Goal: Transaction & Acquisition: Purchase product/service

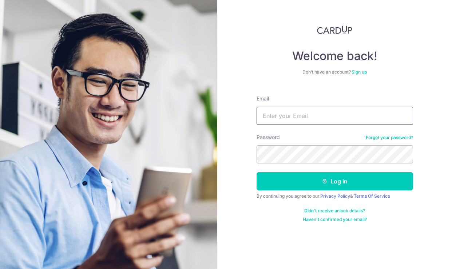
click at [261, 115] on input "Email" at bounding box center [335, 116] width 157 height 18
type input "[EMAIL_ADDRESS][DOMAIN_NAME]"
click at [337, 121] on input "cheshire02@yahoo.com" at bounding box center [335, 116] width 157 height 18
drag, startPoint x: 337, startPoint y: 121, endPoint x: 258, endPoint y: 112, distance: 79.1
click at [258, 112] on input "cheshire02@yahoo.com" at bounding box center [335, 116] width 157 height 18
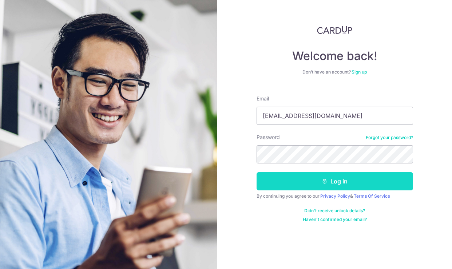
click at [318, 185] on button "Log in" at bounding box center [335, 181] width 157 height 18
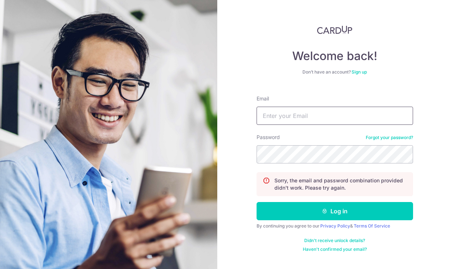
click at [334, 113] on input "Email" at bounding box center [335, 116] width 157 height 18
paste input "cheshire02@yahoo.com"
type input "cheshire02@yahoo.com"
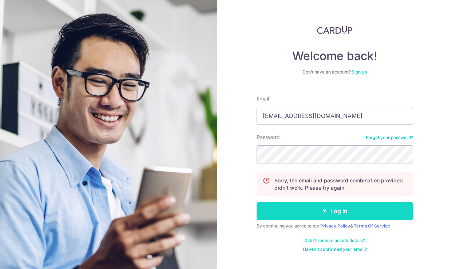
click at [318, 208] on button "Log in" at bounding box center [335, 211] width 157 height 18
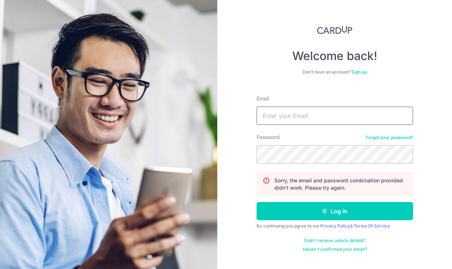
click at [291, 112] on input "Email" at bounding box center [335, 116] width 157 height 18
type input "[EMAIL_ADDRESS][DOMAIN_NAME]"
click at [237, 123] on div "Welcome back! Don’t have an account? Sign up Email [EMAIL_ADDRESS][DOMAIN_NAME]…" at bounding box center [334, 134] width 235 height 269
click at [350, 120] on input "[EMAIL_ADDRESS][DOMAIN_NAME]" at bounding box center [335, 116] width 157 height 18
drag, startPoint x: 350, startPoint y: 120, endPoint x: 249, endPoint y: 95, distance: 104.2
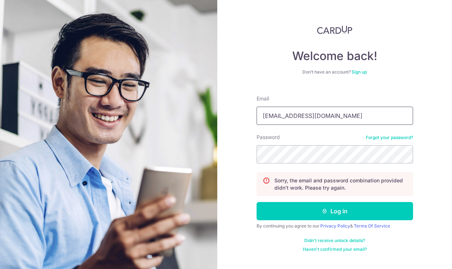
click at [249, 95] on div "Welcome back! Don’t have an account? Sign up Email charntzechoong@gmail.com Pas…" at bounding box center [334, 134] width 235 height 269
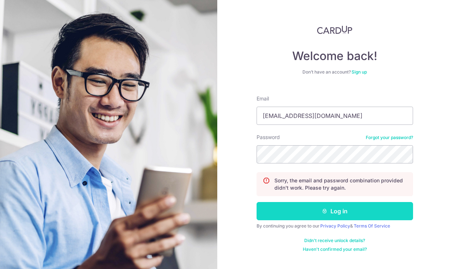
click at [285, 209] on button "Log in" at bounding box center [335, 211] width 157 height 18
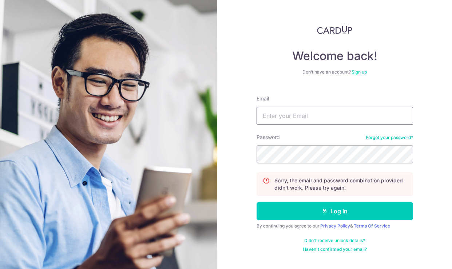
click at [268, 119] on input "Email" at bounding box center [335, 116] width 157 height 18
paste input "charntzechoong@gmail.com"
type input "charntzechoong@gmail.com"
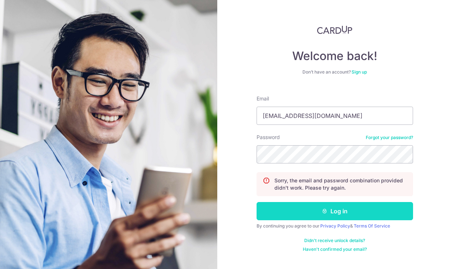
click at [288, 209] on button "Log in" at bounding box center [335, 211] width 157 height 18
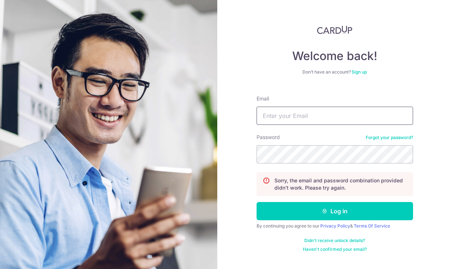
click at [340, 117] on input "Email" at bounding box center [335, 116] width 157 height 18
click at [376, 120] on input "cheshire02@yahoo.com" at bounding box center [335, 116] width 157 height 18
drag, startPoint x: 376, startPoint y: 120, endPoint x: 230, endPoint y: 94, distance: 149.0
click at [230, 94] on div "Welcome back! Don’t have an account? Sign up Email cheshire02@yahoo.com Passwor…" at bounding box center [334, 134] width 235 height 269
type input "cheshire02@yahoo.com"
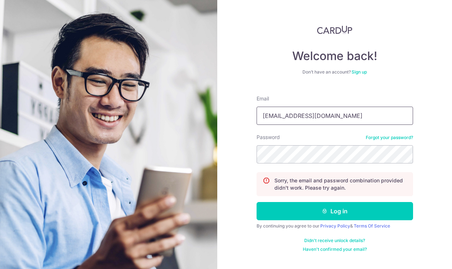
click at [340, 122] on input "cheshire02@yahoo.com" at bounding box center [335, 116] width 157 height 18
drag, startPoint x: 340, startPoint y: 122, endPoint x: 242, endPoint y: 94, distance: 101.4
click at [242, 94] on div "Welcome back! Don’t have an account? Sign up Email cheshire02@yahoo.com Passwor…" at bounding box center [334, 134] width 235 height 269
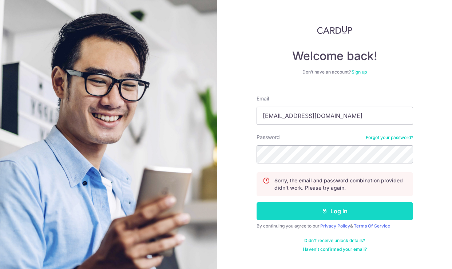
click at [306, 212] on button "Log in" at bounding box center [335, 211] width 157 height 18
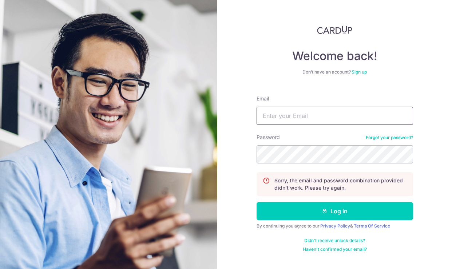
click at [324, 115] on input "Email" at bounding box center [335, 116] width 157 height 18
paste input "[EMAIL_ADDRESS][DOMAIN_NAME]"
type input "[EMAIL_ADDRESS][DOMAIN_NAME]"
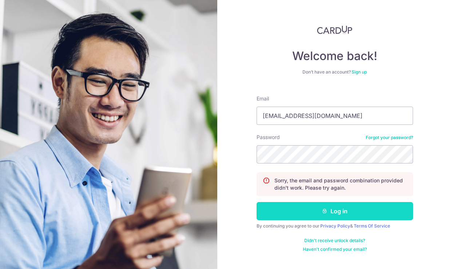
click at [313, 214] on button "Log in" at bounding box center [335, 211] width 157 height 18
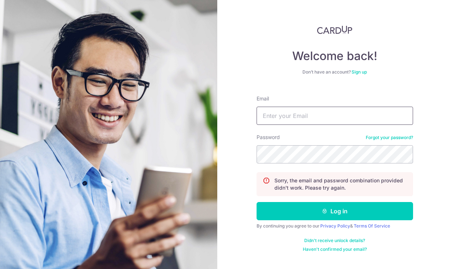
click at [269, 117] on input "Email" at bounding box center [335, 116] width 157 height 18
type input "[EMAIL_ADDRESS][DOMAIN_NAME]"
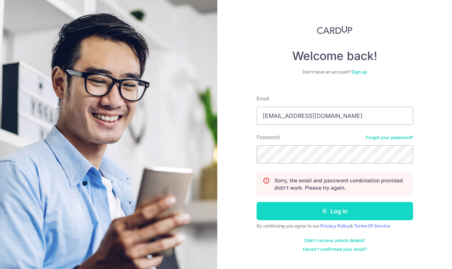
click at [317, 216] on button "Log in" at bounding box center [335, 211] width 157 height 18
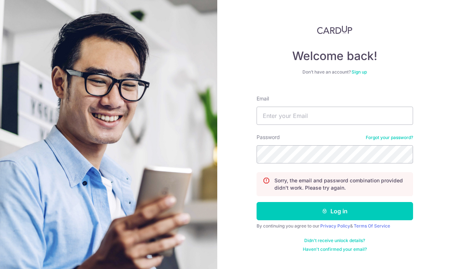
click at [381, 137] on link "Forgot your password?" at bounding box center [389, 138] width 47 height 6
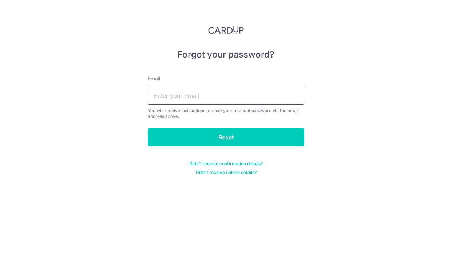
click at [265, 99] on input "text" at bounding box center [226, 96] width 157 height 18
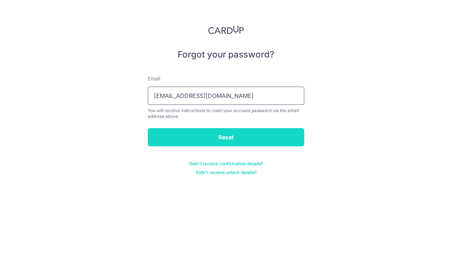
type input "cheshire02@yahoo.com"
click at [262, 137] on input "Reset" at bounding box center [226, 137] width 157 height 18
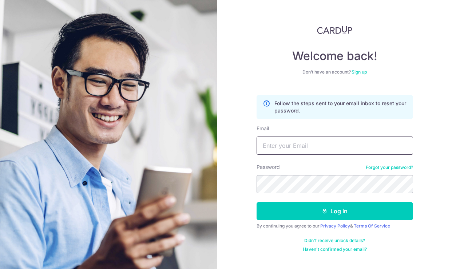
click at [294, 149] on input "Email" at bounding box center [335, 145] width 157 height 18
click at [331, 31] on img at bounding box center [335, 29] width 36 height 9
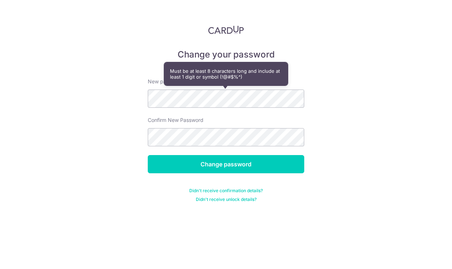
click at [340, 103] on div "Change your password New password Confirm New Password Change password Didn't r…" at bounding box center [226, 134] width 452 height 269
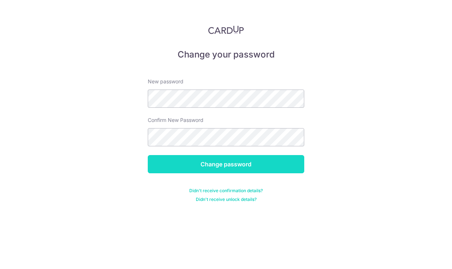
click at [277, 162] on input "Change password" at bounding box center [226, 164] width 157 height 18
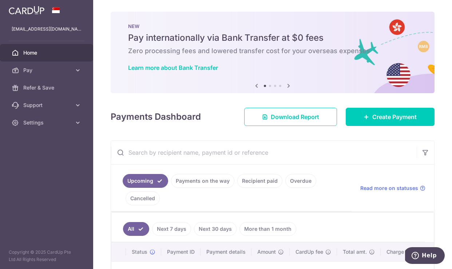
click at [261, 183] on link "Recipient paid" at bounding box center [259, 181] width 45 height 14
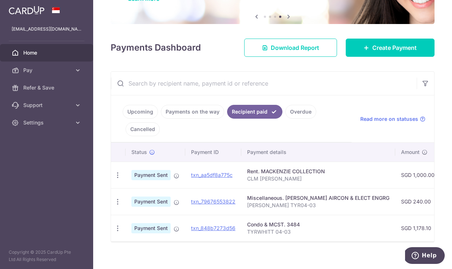
scroll to position [77, 0]
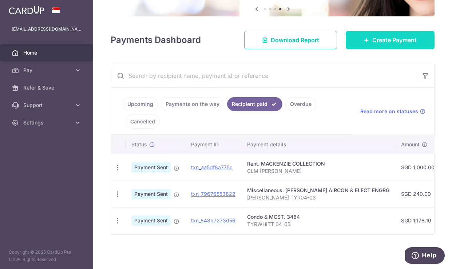
click at [384, 43] on span "Create Payment" at bounding box center [394, 40] width 44 height 9
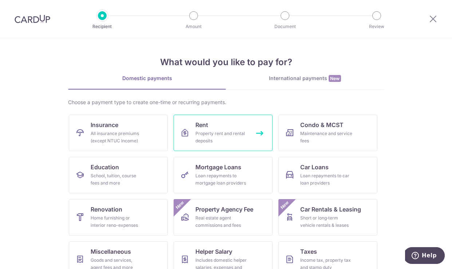
click at [219, 138] on div "Property rent and rental deposits" at bounding box center [221, 137] width 52 height 15
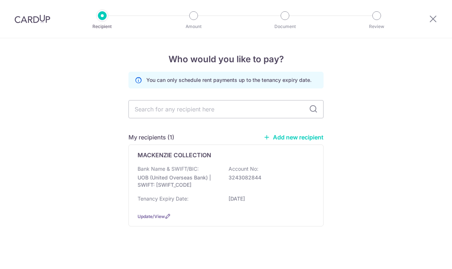
scroll to position [3, 0]
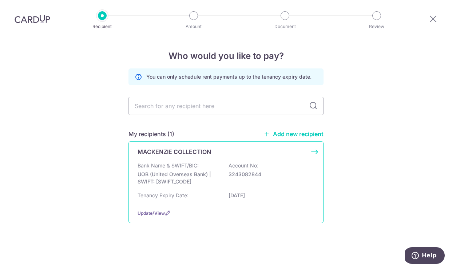
click at [276, 158] on div "MACKENZIE COLLECTION Bank Name & SWIFT/BIC: UOB (United Overseas Bank) | SWIFT:…" at bounding box center [225, 182] width 195 height 82
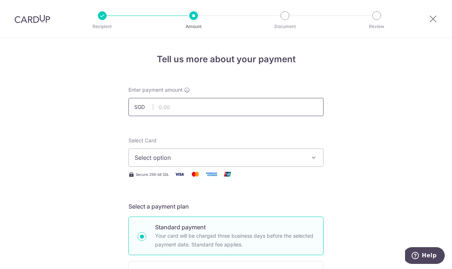
click at [193, 110] on input "text" at bounding box center [225, 107] width 195 height 18
type input "1,000.00"
click at [210, 159] on span "Select option" at bounding box center [220, 157] width 170 height 9
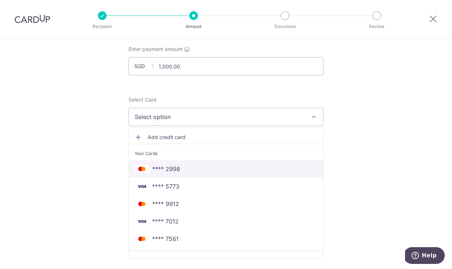
scroll to position [44, 0]
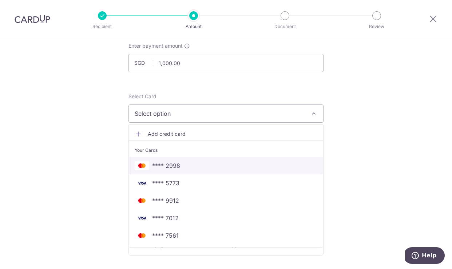
click at [180, 170] on span "**** 2998" at bounding box center [226, 165] width 183 height 9
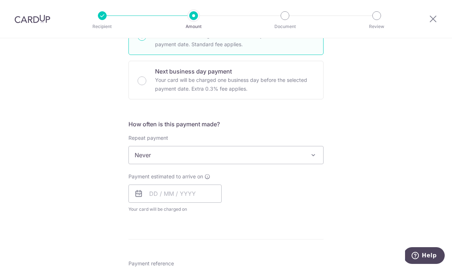
scroll to position [201, 0]
click at [312, 152] on span at bounding box center [313, 154] width 9 height 9
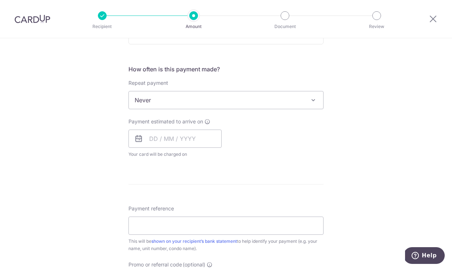
scroll to position [262, 0]
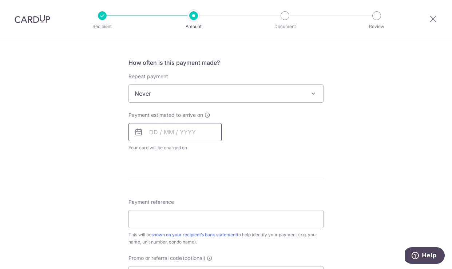
click at [203, 136] on input "text" at bounding box center [174, 132] width 93 height 18
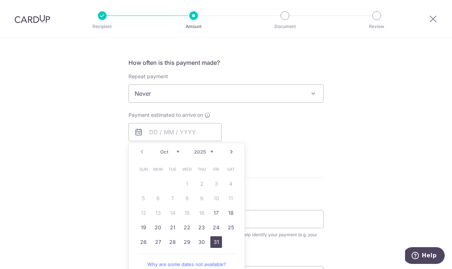
click at [219, 239] on link "31" at bounding box center [216, 242] width 12 height 12
type input "31/10/2025"
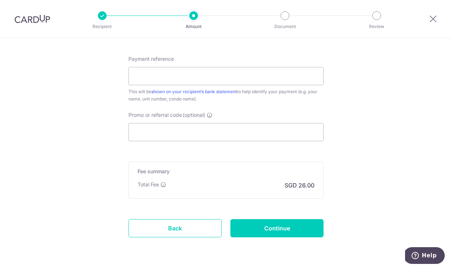
scroll to position [436, 0]
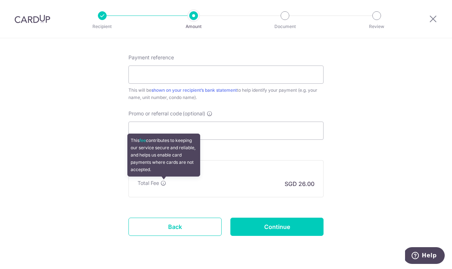
click at [163, 183] on icon at bounding box center [164, 183] width 6 height 6
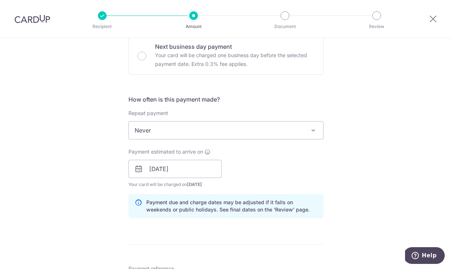
scroll to position [130, 0]
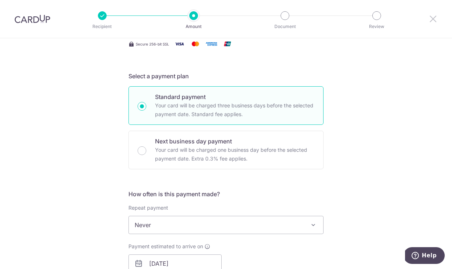
click at [435, 23] on icon at bounding box center [433, 18] width 9 height 9
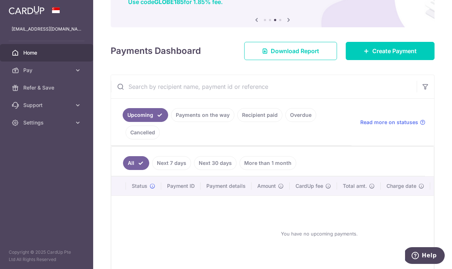
scroll to position [69, 0]
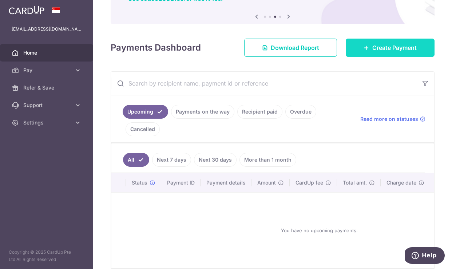
click at [385, 48] on span "Create Payment" at bounding box center [394, 47] width 44 height 9
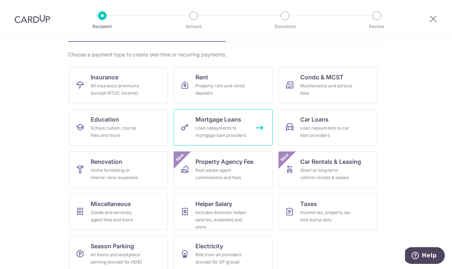
scroll to position [57, 0]
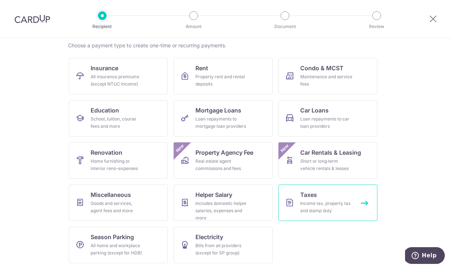
click at [312, 197] on span "Taxes" at bounding box center [308, 194] width 17 height 9
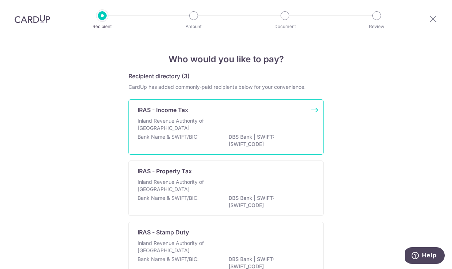
scroll to position [7, 0]
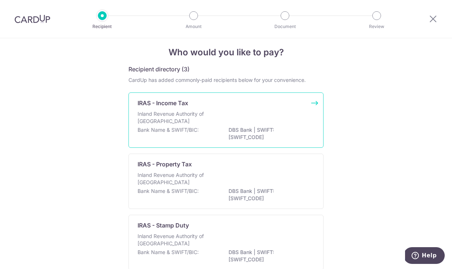
click at [291, 130] on p "DBS Bank | SWIFT: [SWIFT_CODE]" at bounding box center [270, 133] width 82 height 15
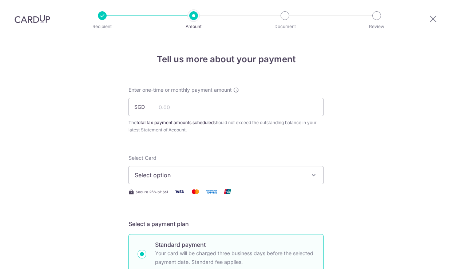
scroll to position [9, 0]
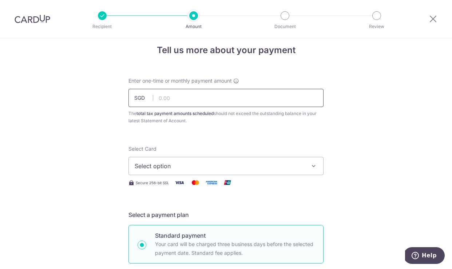
click at [222, 101] on input "text" at bounding box center [225, 98] width 195 height 18
type input "1,000.00"
click at [318, 165] on button "Select option" at bounding box center [225, 166] width 195 height 18
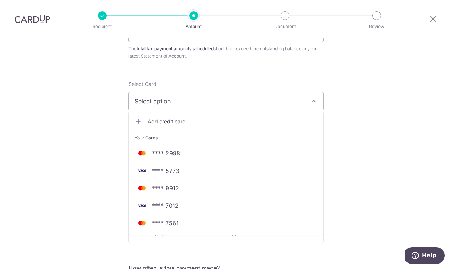
scroll to position [79, 0]
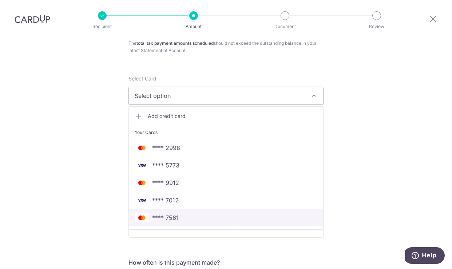
click at [230, 220] on span "**** 7561" at bounding box center [226, 217] width 183 height 9
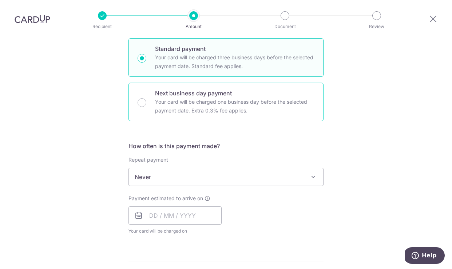
scroll to position [198, 0]
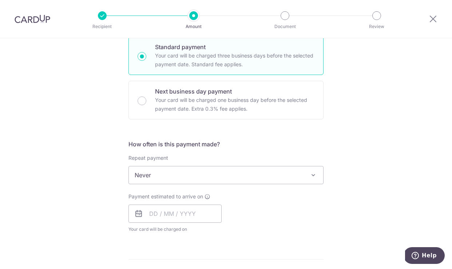
click at [312, 173] on span at bounding box center [313, 175] width 9 height 9
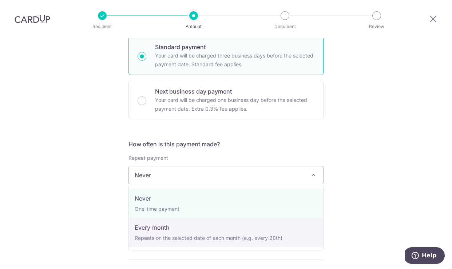
select select "3"
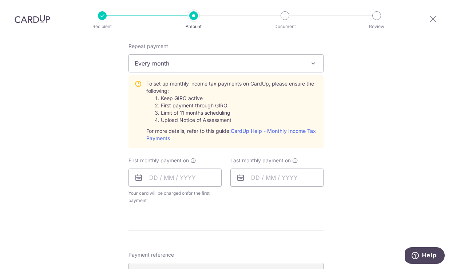
scroll to position [311, 0]
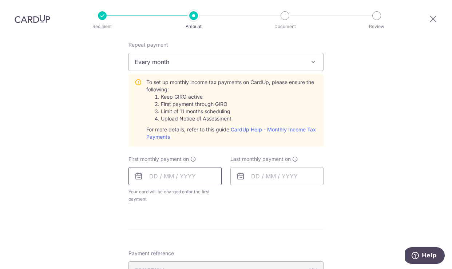
click at [195, 175] on input "text" at bounding box center [174, 176] width 93 height 18
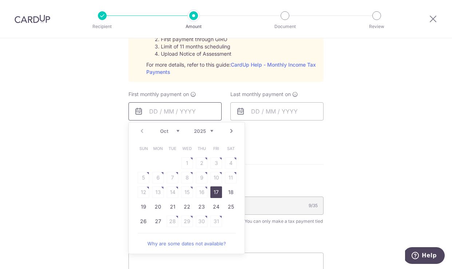
scroll to position [381, 0]
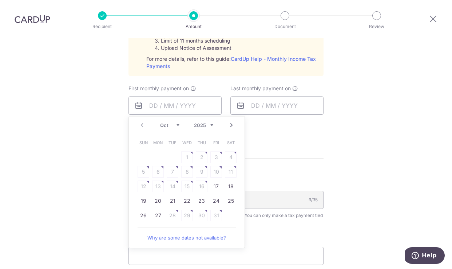
click at [231, 125] on link "Next" at bounding box center [231, 125] width 9 height 9
click at [141, 125] on link "Prev" at bounding box center [142, 125] width 9 height 9
click at [158, 218] on link "27" at bounding box center [158, 216] width 12 height 12
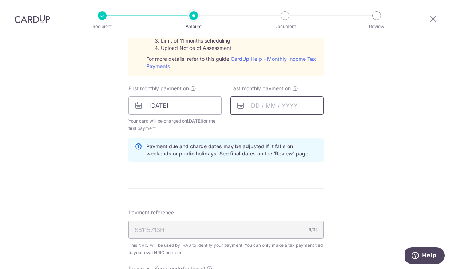
click at [278, 106] on input "text" at bounding box center [276, 105] width 93 height 18
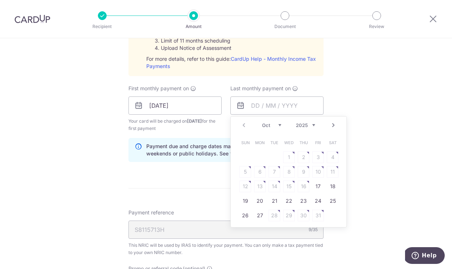
click at [332, 126] on link "Next" at bounding box center [333, 125] width 9 height 9
click at [161, 105] on input "27/10/2025" at bounding box center [174, 105] width 93 height 18
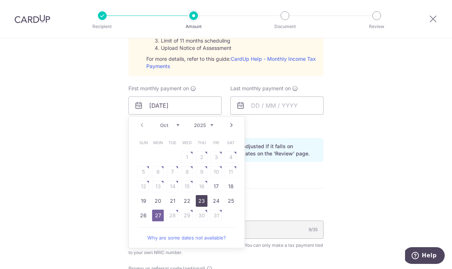
click at [201, 202] on link "23" at bounding box center [202, 201] width 12 height 12
type input "23/10/2025"
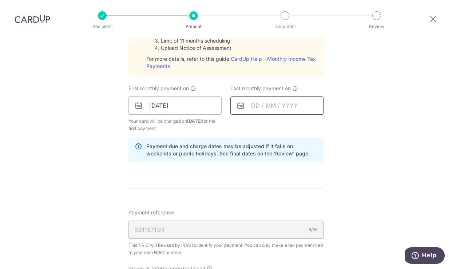
click at [268, 108] on input "text" at bounding box center [276, 105] width 93 height 18
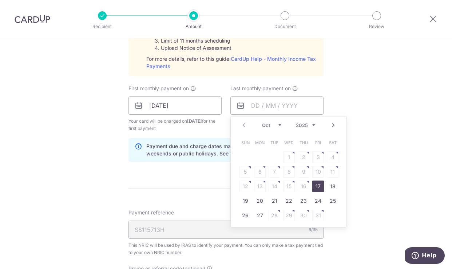
click at [334, 126] on link "Next" at bounding box center [333, 125] width 9 height 9
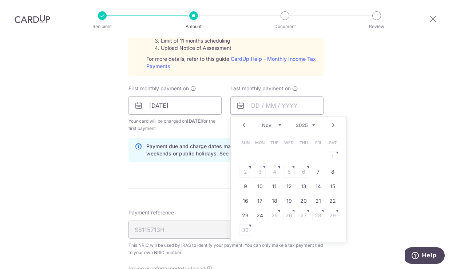
click at [334, 126] on link "Next" at bounding box center [333, 125] width 9 height 9
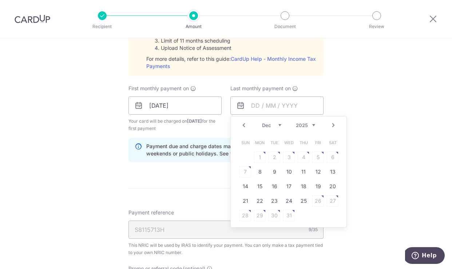
click at [334, 126] on link "Next" at bounding box center [333, 125] width 9 height 9
click at [331, 183] on link "21" at bounding box center [333, 187] width 12 height 12
type input "21/02/2026"
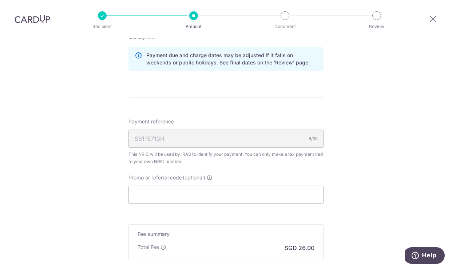
scroll to position [494, 0]
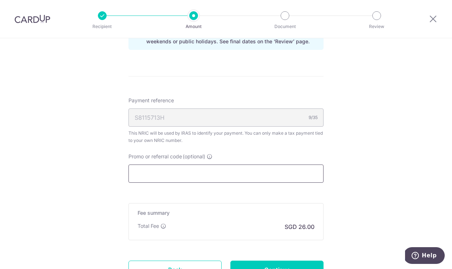
click at [243, 178] on input "Promo or referral code (optional)" at bounding box center [225, 174] width 195 height 18
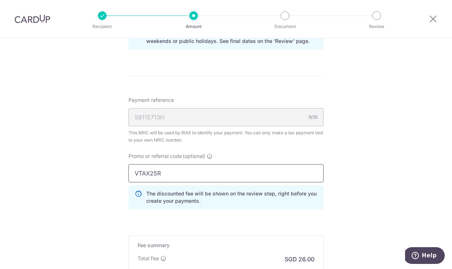
scroll to position [507, 0]
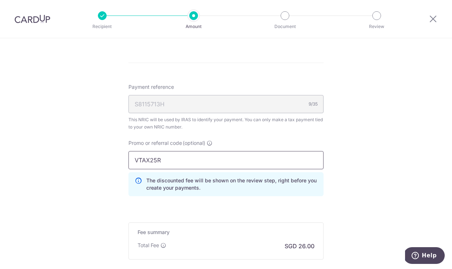
type input "VTAX25R"
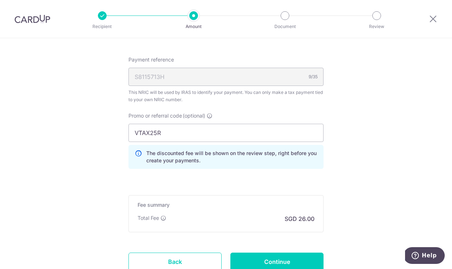
scroll to position [591, 0]
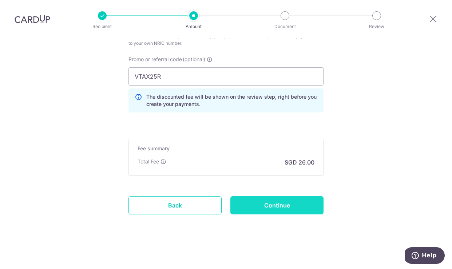
click at [312, 201] on input "Continue" at bounding box center [276, 205] width 93 height 18
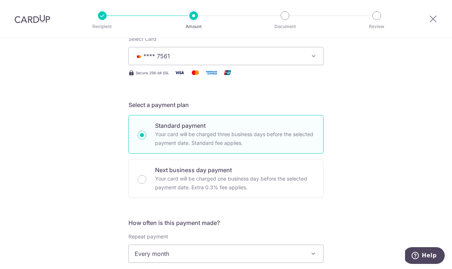
scroll to position [110, 0]
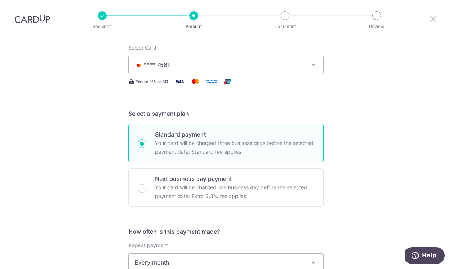
click at [433, 17] on icon at bounding box center [433, 18] width 9 height 9
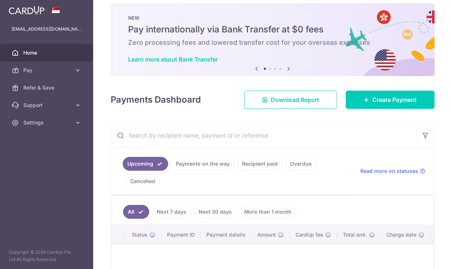
scroll to position [17, 0]
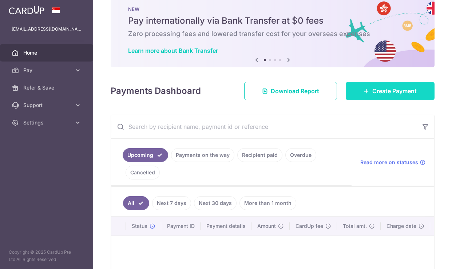
click at [372, 95] on span "Create Payment" at bounding box center [394, 91] width 44 height 9
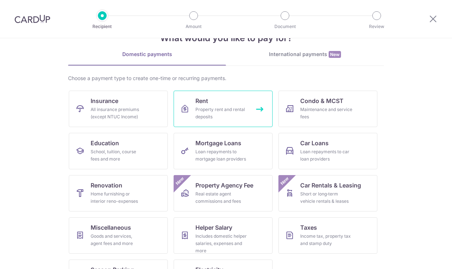
scroll to position [27, 0]
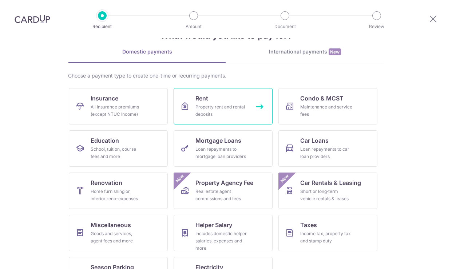
click at [234, 110] on div "Property rent and rental deposits" at bounding box center [221, 110] width 52 height 15
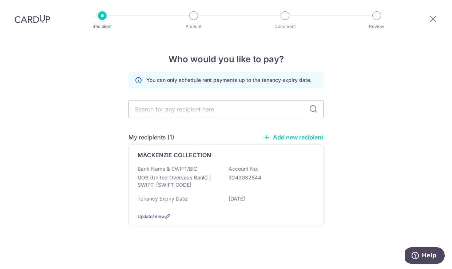
scroll to position [3, 0]
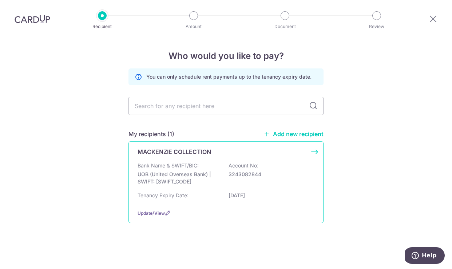
click at [268, 168] on div "Bank Name & SWIFT/BIC: UOB (United Overseas Bank) | SWIFT: [SWIFT_CODE] Account…" at bounding box center [226, 175] width 177 height 27
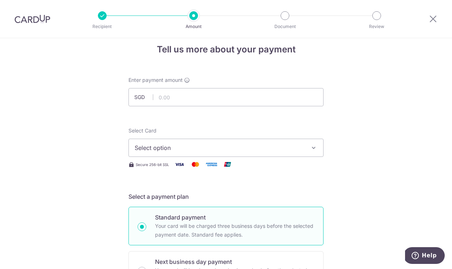
scroll to position [14, 0]
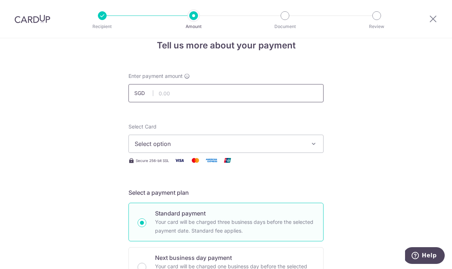
click at [198, 95] on input "text" at bounding box center [225, 93] width 195 height 18
click at [325, 100] on div "Enter payment amount SGD 1000" at bounding box center [226, 87] width 204 height 30
type input "1,000.00"
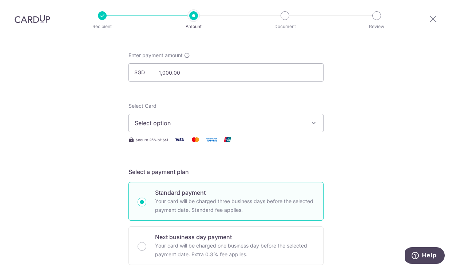
click at [313, 118] on button "Select option" at bounding box center [225, 123] width 195 height 18
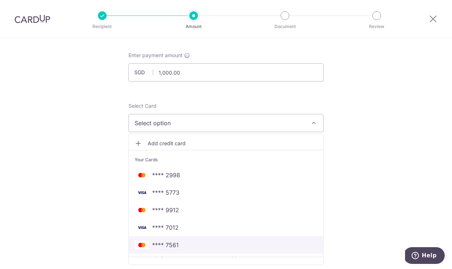
click at [235, 242] on span "**** 7561" at bounding box center [226, 245] width 183 height 9
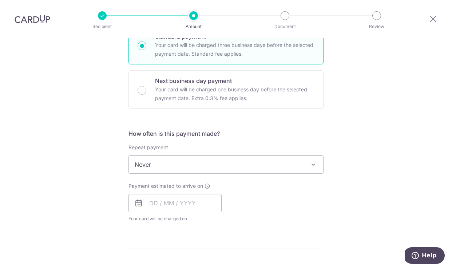
scroll to position [197, 0]
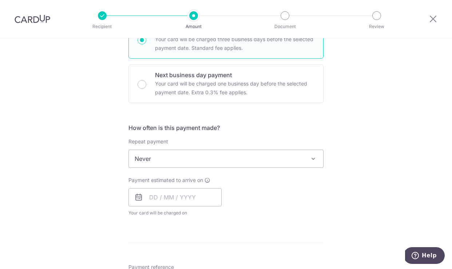
click at [313, 160] on span at bounding box center [313, 158] width 9 height 9
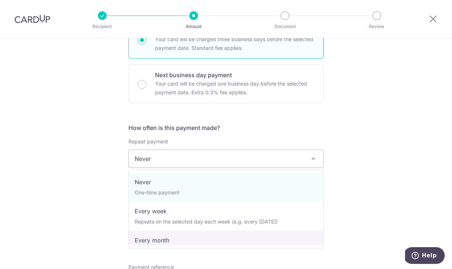
select select "3"
type input "[DATE]"
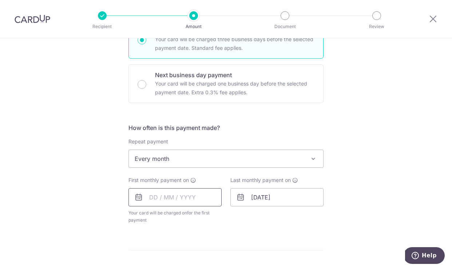
click at [191, 198] on input "text" at bounding box center [174, 197] width 93 height 18
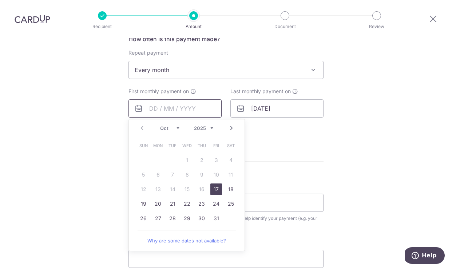
scroll to position [286, 0]
click at [213, 217] on link "31" at bounding box center [216, 218] width 12 height 12
type input "[DATE]"
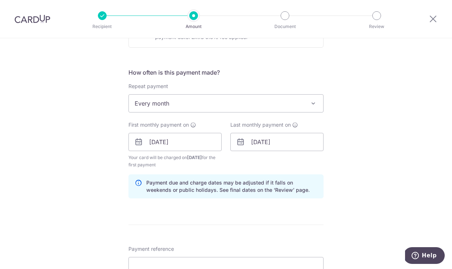
scroll to position [256, 0]
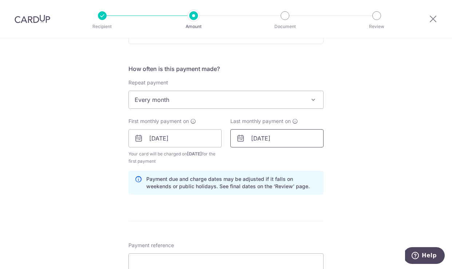
click at [292, 136] on input "02/02/2026" at bounding box center [276, 138] width 93 height 18
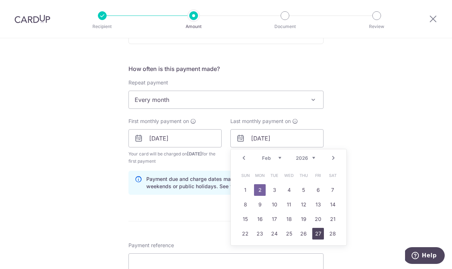
click at [315, 235] on link "27" at bounding box center [318, 234] width 12 height 12
type input "27/02/2026"
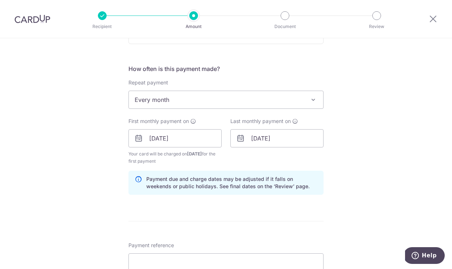
click at [386, 164] on div "Tell us more about your payment Enter payment amount SGD 1,000.00 1000.00 Selec…" at bounding box center [226, 131] width 452 height 696
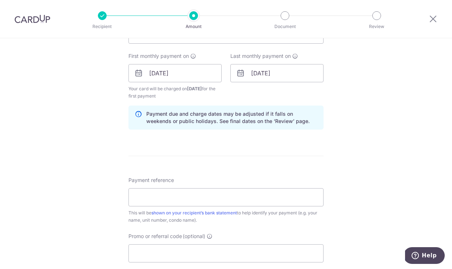
scroll to position [324, 0]
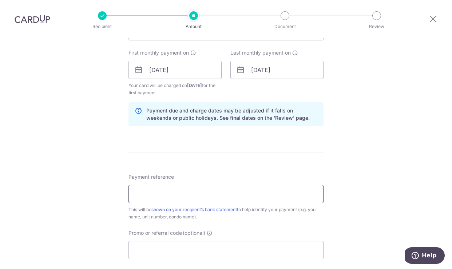
click at [301, 195] on input "Payment reference" at bounding box center [225, 194] width 195 height 18
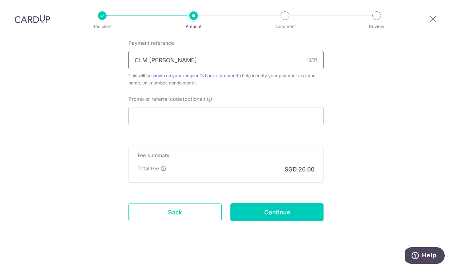
scroll to position [463, 0]
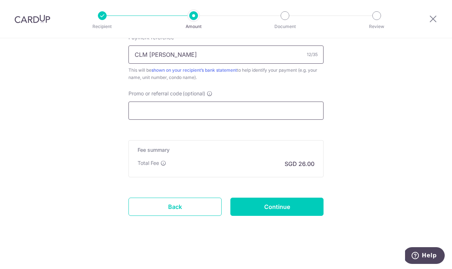
type input "CLM JOE RENT"
click at [226, 107] on input "Promo or referral code (optional)" at bounding box center [225, 111] width 195 height 18
paste input "3HOME25R"
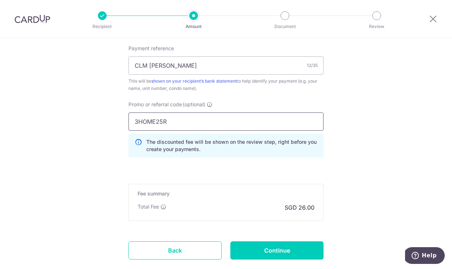
scroll to position [444, 0]
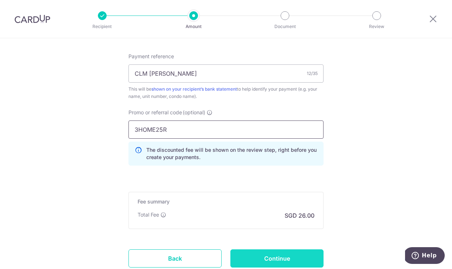
type input "3HOME25R"
click at [261, 254] on input "Continue" at bounding box center [276, 258] width 93 height 18
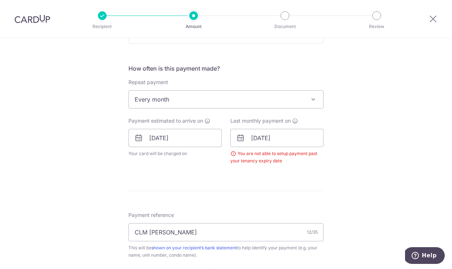
scroll to position [226, 0]
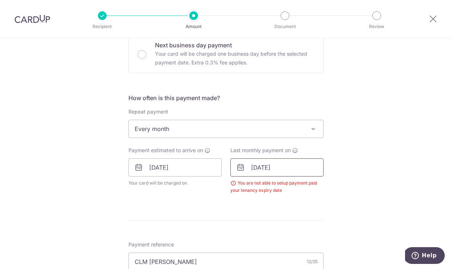
click at [293, 169] on input "27/02/2026" at bounding box center [276, 167] width 93 height 18
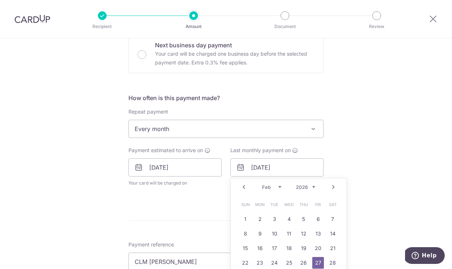
click at [244, 186] on link "Prev" at bounding box center [243, 187] width 9 height 9
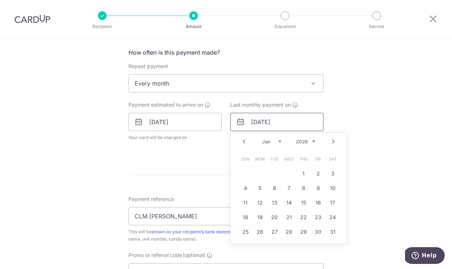
scroll to position [281, 0]
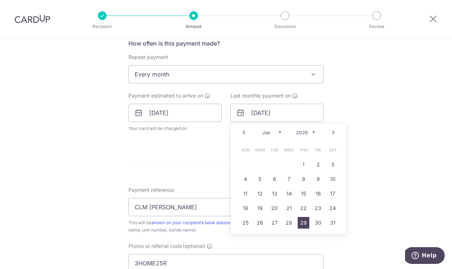
click at [308, 224] on link "29" at bounding box center [304, 223] width 12 height 12
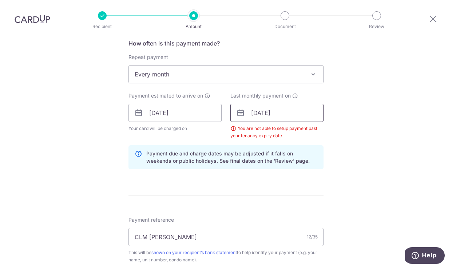
click at [290, 118] on input "29/01/2026" at bounding box center [276, 113] width 93 height 18
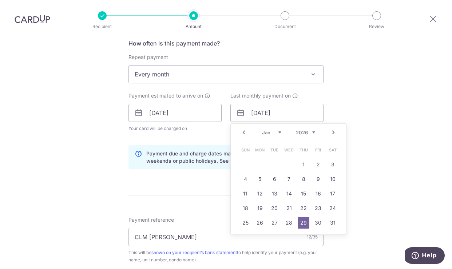
click at [243, 133] on link "Prev" at bounding box center [243, 132] width 9 height 9
click at [285, 224] on link "31" at bounding box center [289, 223] width 12 height 12
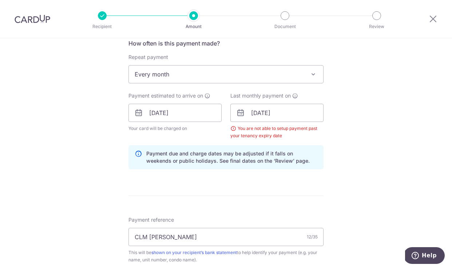
click at [356, 186] on div "Tell us more about your payment Enter payment amount SGD 1,000.00 1000.00 Selec…" at bounding box center [226, 121] width 452 height 728
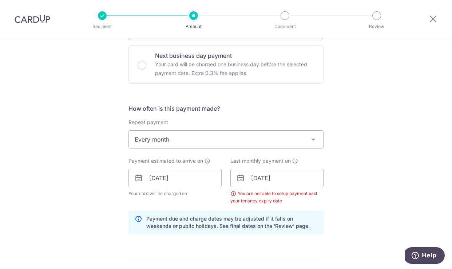
scroll to position [233, 0]
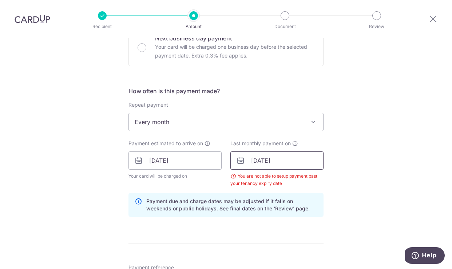
click at [252, 156] on input "31/12/2025" at bounding box center [276, 160] width 93 height 18
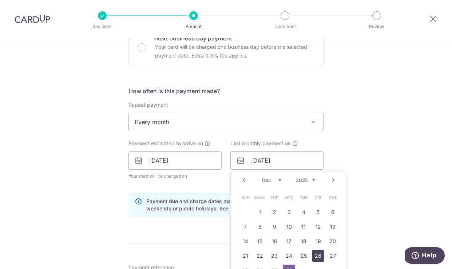
click at [318, 254] on link "26" at bounding box center [318, 256] width 12 height 12
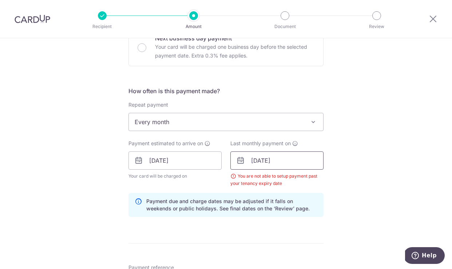
click at [295, 161] on input "[DATE]" at bounding box center [276, 160] width 93 height 18
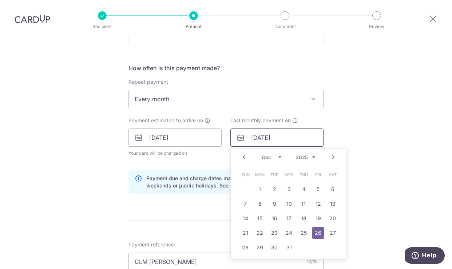
scroll to position [261, 0]
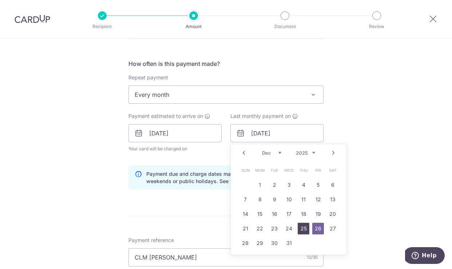
click at [301, 223] on link "25" at bounding box center [304, 229] width 12 height 12
type input "25/12/2025"
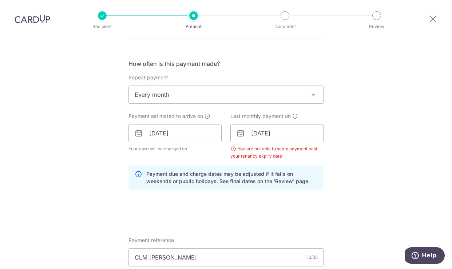
click at [371, 173] on div "Tell us more about your payment Enter payment amount SGD 1,000.00 1000.00 Selec…" at bounding box center [226, 142] width 452 height 728
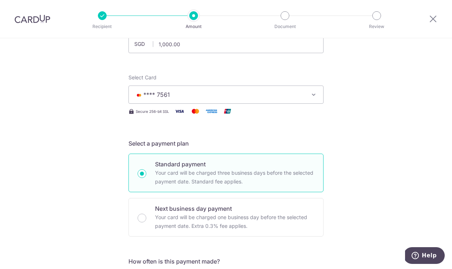
scroll to position [0, 0]
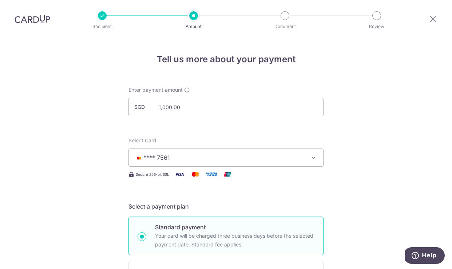
click at [432, 13] on div at bounding box center [433, 19] width 38 height 38
click at [432, 17] on icon at bounding box center [433, 18] width 9 height 9
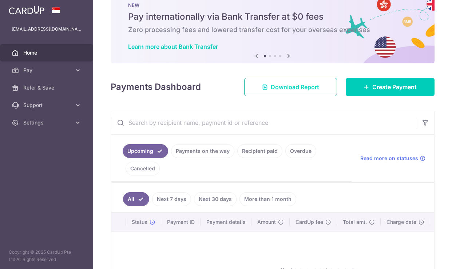
scroll to position [21, 0]
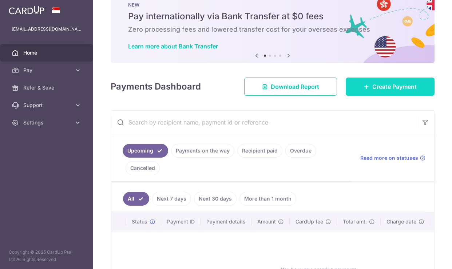
click at [368, 87] on icon at bounding box center [367, 87] width 6 height 6
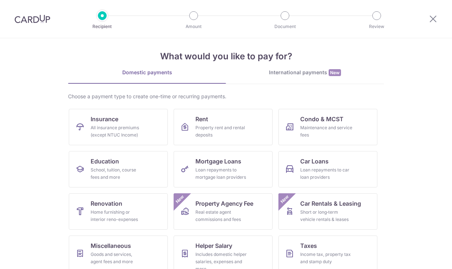
scroll to position [14, 0]
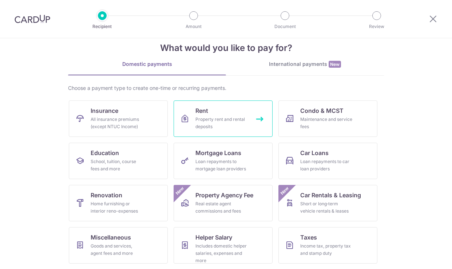
click at [212, 126] on div "Property rent and rental deposits" at bounding box center [221, 123] width 52 height 15
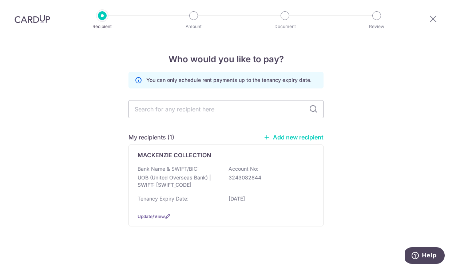
scroll to position [3, 0]
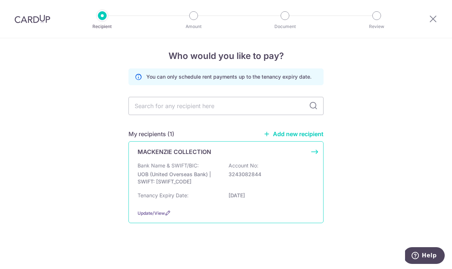
click at [313, 146] on div "MACKENZIE COLLECTION Bank Name & SWIFT/BIC: UOB (United Overseas Bank) | SWIFT:…" at bounding box center [225, 182] width 195 height 82
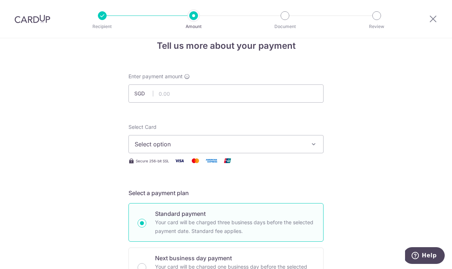
scroll to position [14, 0]
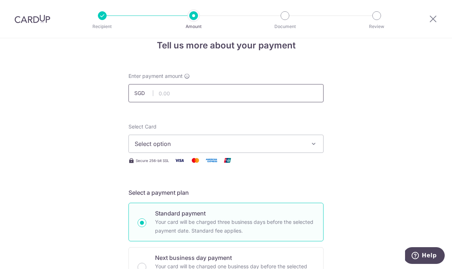
click at [230, 90] on input "text" at bounding box center [225, 93] width 195 height 18
type input "1,000.00"
click at [301, 141] on span "Select option" at bounding box center [220, 143] width 170 height 9
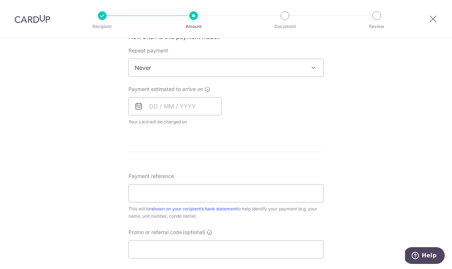
scroll to position [151, 0]
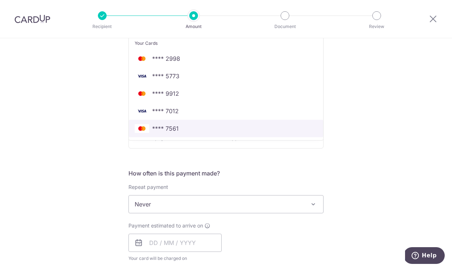
click at [204, 124] on span "**** 7561" at bounding box center [226, 128] width 183 height 9
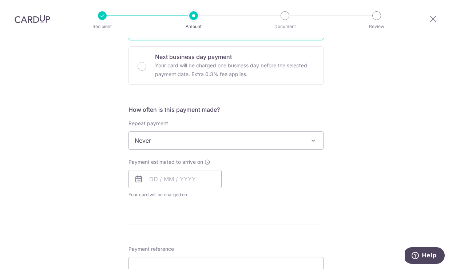
scroll to position [221, 0]
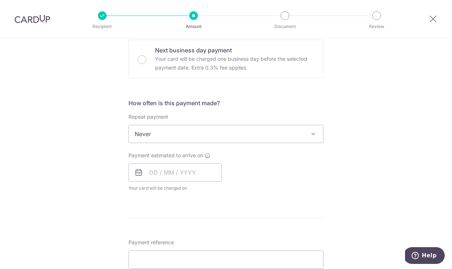
click at [293, 137] on span "Never" at bounding box center [226, 133] width 194 height 17
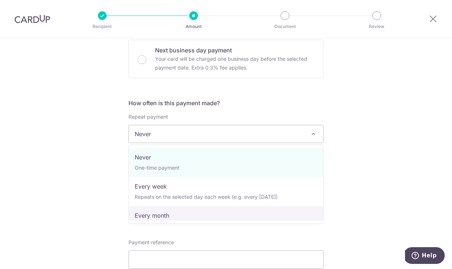
select select "3"
type input "[DATE]"
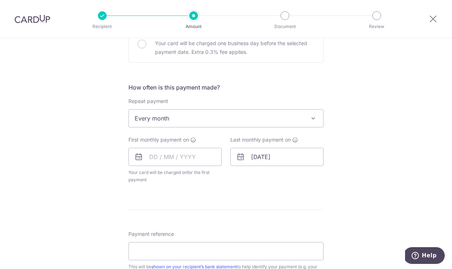
scroll to position [259, 0]
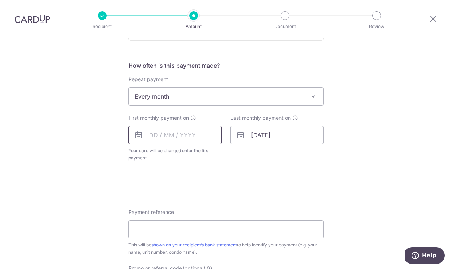
click at [173, 131] on input "text" at bounding box center [174, 135] width 93 height 18
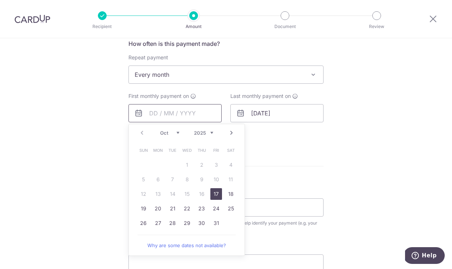
scroll to position [288, 0]
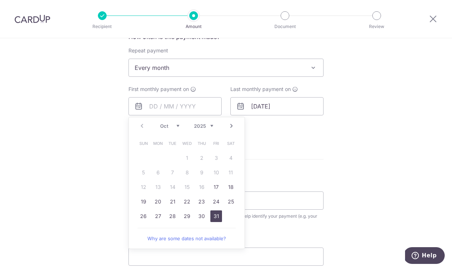
click at [215, 215] on link "31" at bounding box center [216, 216] width 12 height 12
type input "[DATE]"
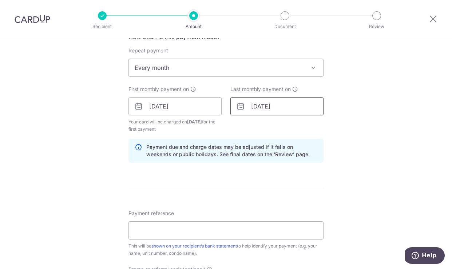
click at [286, 106] on input "[DATE]" at bounding box center [276, 106] width 93 height 18
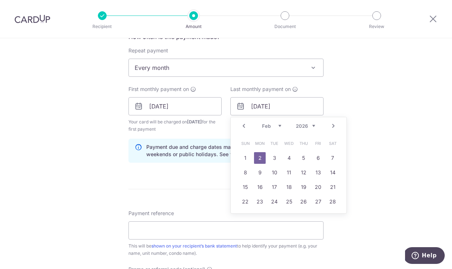
click at [246, 127] on link "Prev" at bounding box center [243, 126] width 9 height 9
click at [330, 215] on link "31" at bounding box center [333, 216] width 12 height 12
type input "[DATE]"
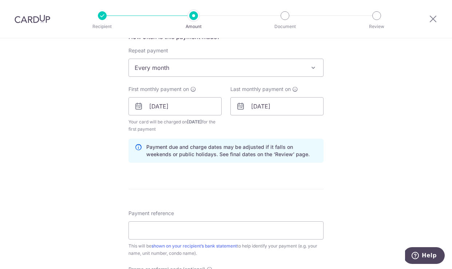
click at [367, 176] on div "Tell us more about your payment Enter payment amount SGD 1,000.00 1000.00 Selec…" at bounding box center [226, 99] width 452 height 696
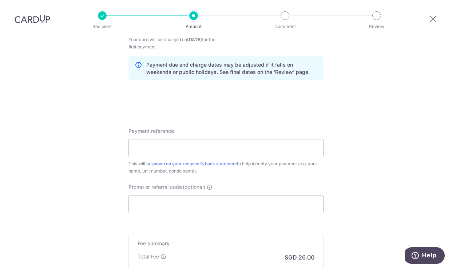
scroll to position [376, 0]
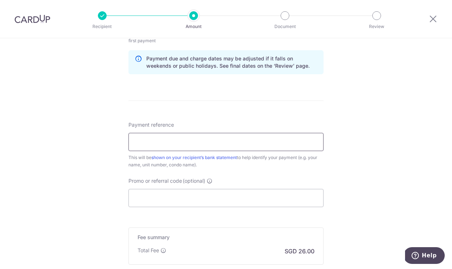
click at [278, 142] on input "Payment reference" at bounding box center [225, 142] width 195 height 18
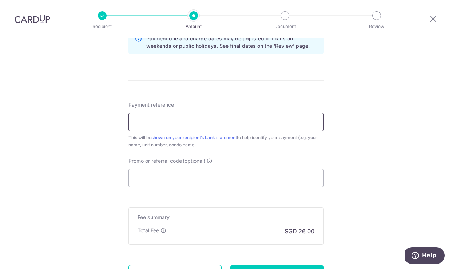
scroll to position [396, 0]
click at [280, 177] on input "Promo or referral code (optional)" at bounding box center [225, 178] width 195 height 18
paste input "3HOME25R"
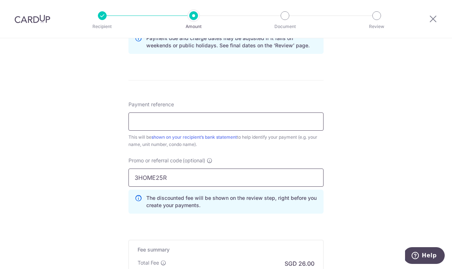
type input "3HOME25R"
click at [223, 123] on input "Payment reference" at bounding box center [225, 121] width 195 height 18
type input "[PERSON_NAME] CLM RENT"
click at [369, 122] on div "Tell us more about your payment Enter payment amount SGD 1,000.00 1000.00 Selec…" at bounding box center [226, 6] width 452 height 728
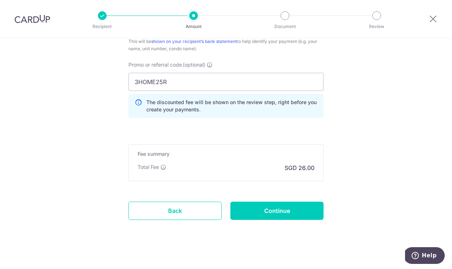
scroll to position [498, 0]
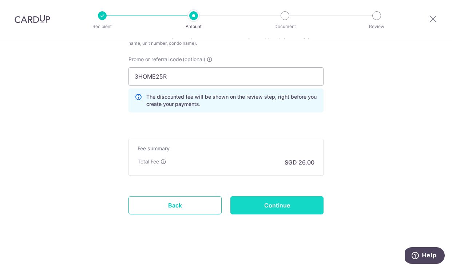
click at [300, 201] on input "Continue" at bounding box center [276, 205] width 93 height 18
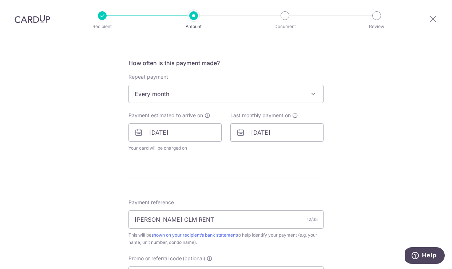
scroll to position [258, 0]
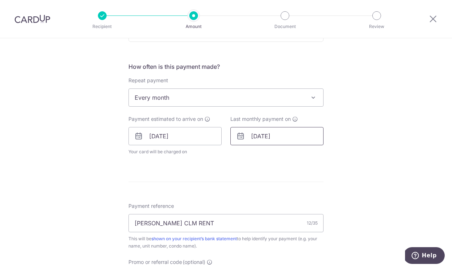
click at [282, 138] on input "31/01/2026" at bounding box center [276, 136] width 93 height 18
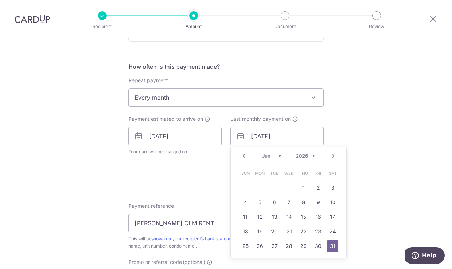
click at [245, 158] on link "Prev" at bounding box center [243, 155] width 9 height 9
click at [316, 231] on link "26" at bounding box center [318, 232] width 12 height 12
type input "[DATE]"
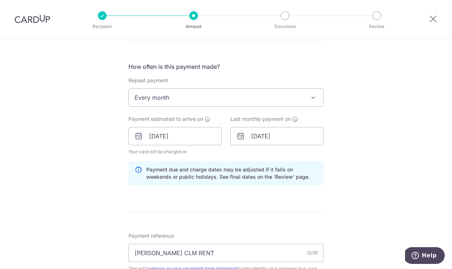
click at [398, 157] on div "Tell us more about your payment Enter payment amount SGD 1,000.00 1000.00 Selec…" at bounding box center [226, 146] width 452 height 731
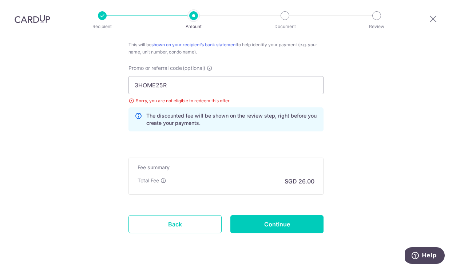
scroll to position [484, 0]
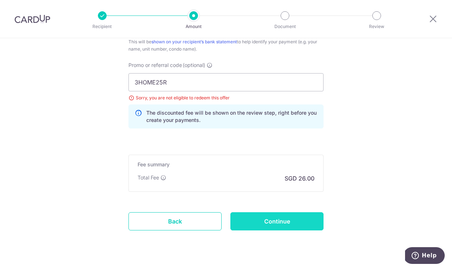
click at [307, 217] on input "Continue" at bounding box center [276, 221] width 93 height 18
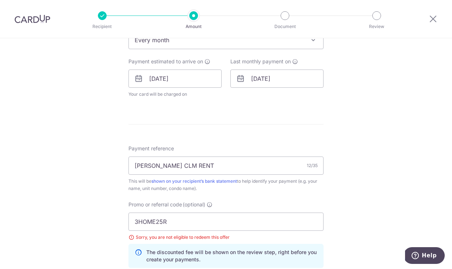
scroll to position [268, 0]
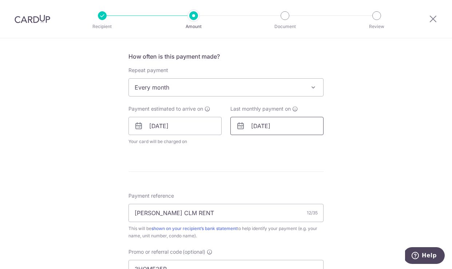
click at [288, 127] on input "[DATE]" at bounding box center [276, 126] width 93 height 18
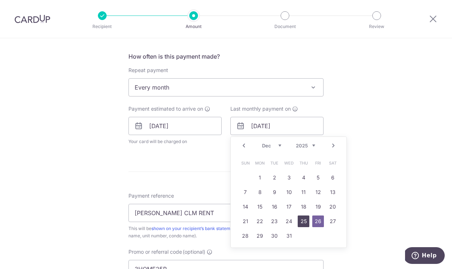
click at [302, 221] on link "25" at bounding box center [304, 221] width 12 height 12
type input "[DATE]"
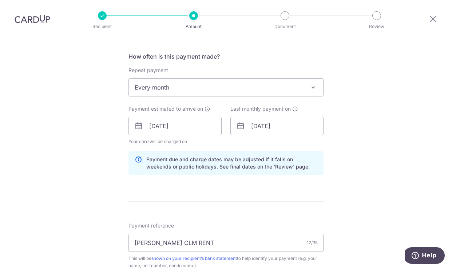
click at [369, 163] on div "Tell us more about your payment Enter payment amount SGD 1,000.00 1000.00 Selec…" at bounding box center [226, 135] width 452 height 731
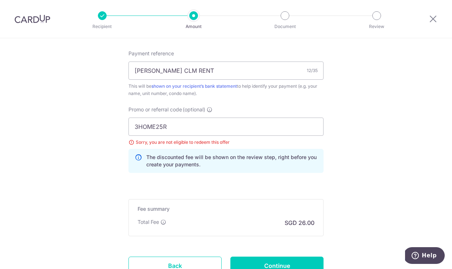
scroll to position [457, 0]
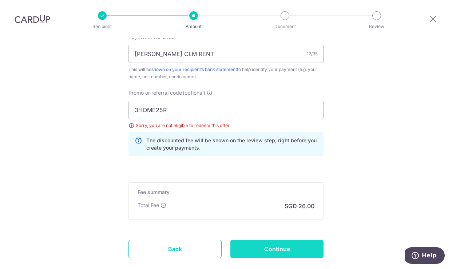
click at [288, 246] on input "Continue" at bounding box center [276, 249] width 93 height 18
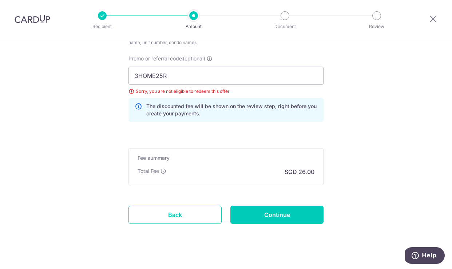
scroll to position [453, 0]
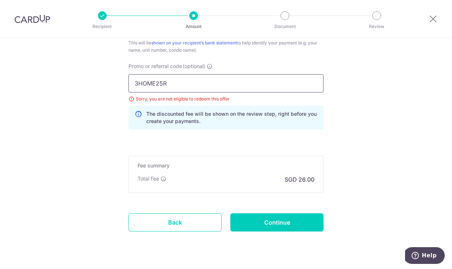
click at [170, 85] on input "3HOME25R" at bounding box center [225, 83] width 195 height 18
paste input "SAVERENT179"
drag, startPoint x: 170, startPoint y: 85, endPoint x: 94, endPoint y: 82, distance: 76.1
type input "SAVERENT179"
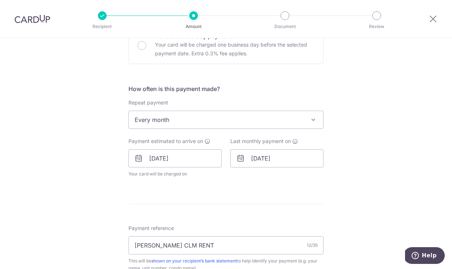
scroll to position [230, 0]
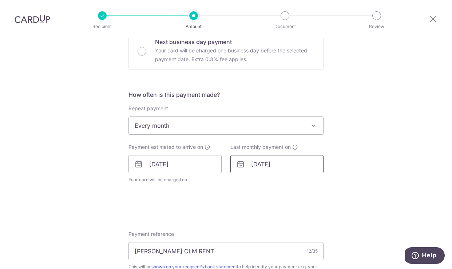
click at [290, 173] on input "25/12/2025" at bounding box center [276, 164] width 93 height 18
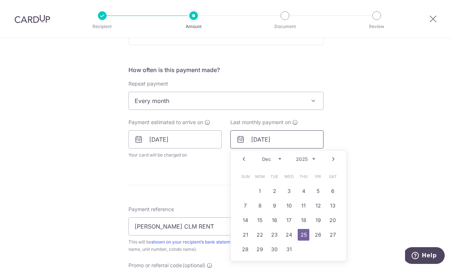
scroll to position [264, 0]
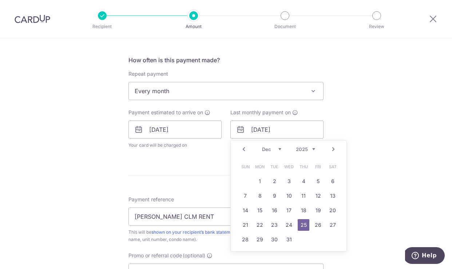
click at [332, 148] on link "Next" at bounding box center [333, 149] width 9 height 9
click at [321, 239] on link "30" at bounding box center [318, 240] width 12 height 12
type input "30/01/2026"
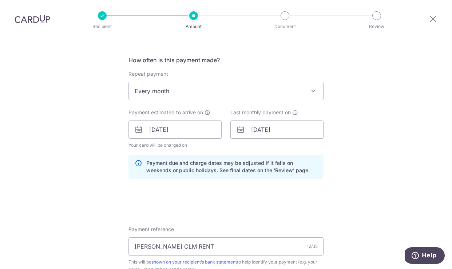
click at [363, 206] on div "Tell us more about your payment Enter payment amount SGD 1,000.00 1000.00 Selec…" at bounding box center [226, 139] width 452 height 731
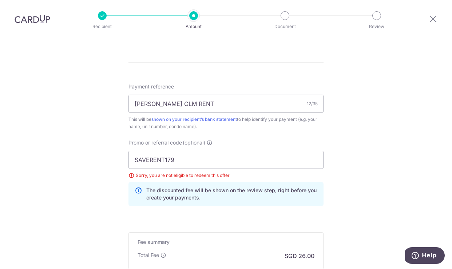
scroll to position [443, 0]
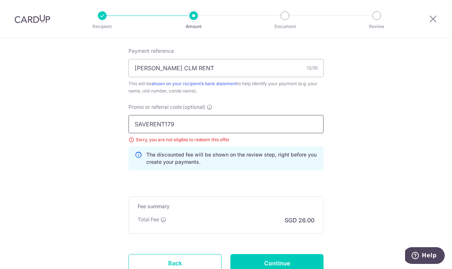
click at [285, 126] on input "SAVERENT179" at bounding box center [225, 124] width 195 height 18
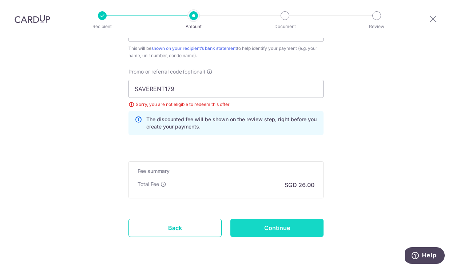
click at [298, 225] on input "Continue" at bounding box center [276, 228] width 93 height 18
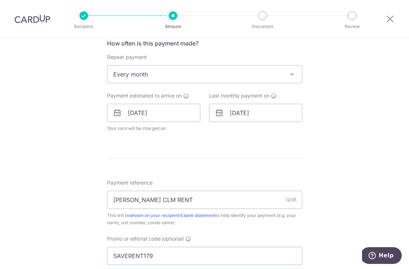
scroll to position [302, 0]
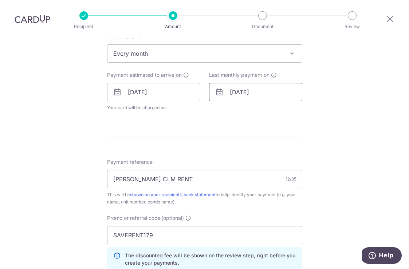
click at [274, 95] on input "[DATE]" at bounding box center [255, 92] width 93 height 18
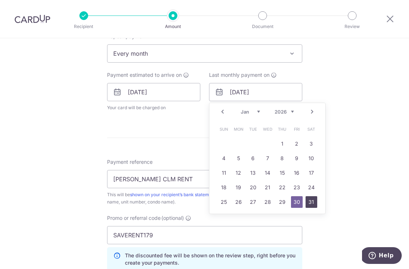
click at [312, 205] on link "31" at bounding box center [311, 202] width 12 height 12
type input "31/01/2026"
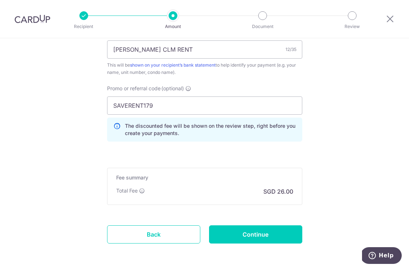
scroll to position [467, 0]
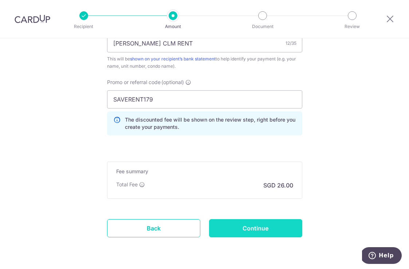
click at [226, 225] on input "Continue" at bounding box center [255, 228] width 93 height 18
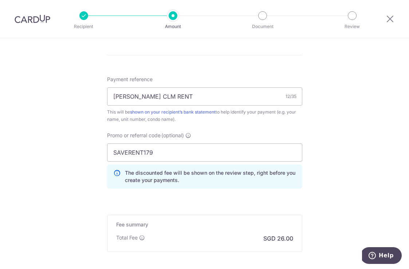
scroll to position [398, 0]
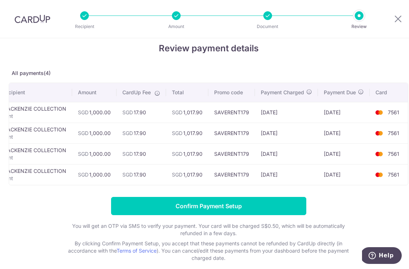
scroll to position [0, 17]
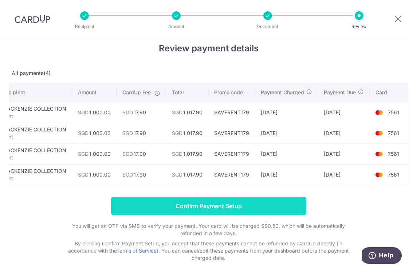
click at [276, 209] on input "Confirm Payment Setup" at bounding box center [208, 206] width 195 height 18
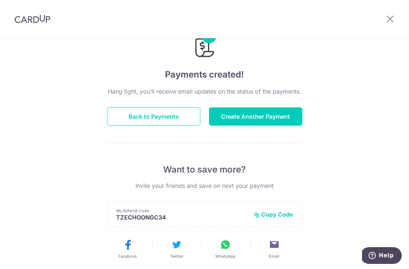
scroll to position [42, 0]
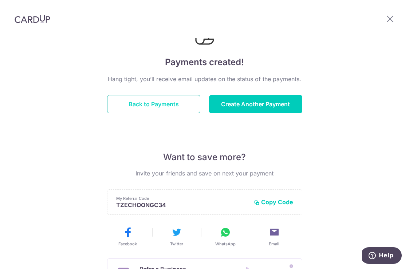
click at [184, 104] on button "Back to Payments" at bounding box center [153, 104] width 93 height 18
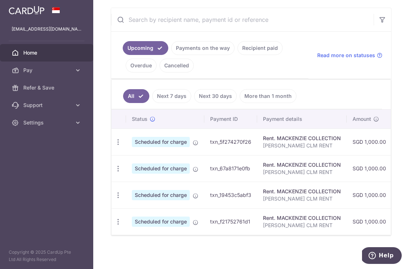
scroll to position [151, 0]
